Goal: Complete application form

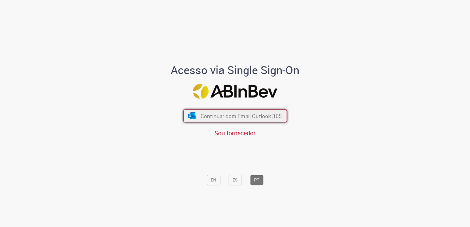
click at [255, 122] on button "Continuar com Email Outlook 365" at bounding box center [235, 116] width 104 height 13
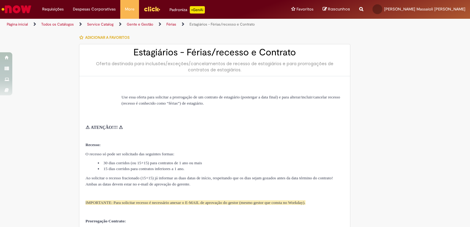
type input "**********"
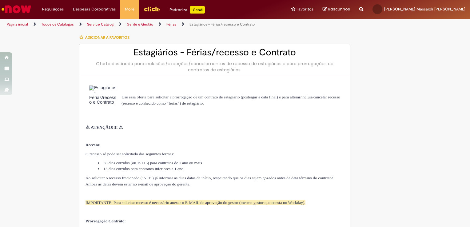
type input "**********"
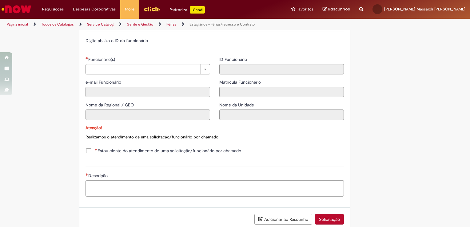
scroll to position [429, 0]
